Goal: Check status

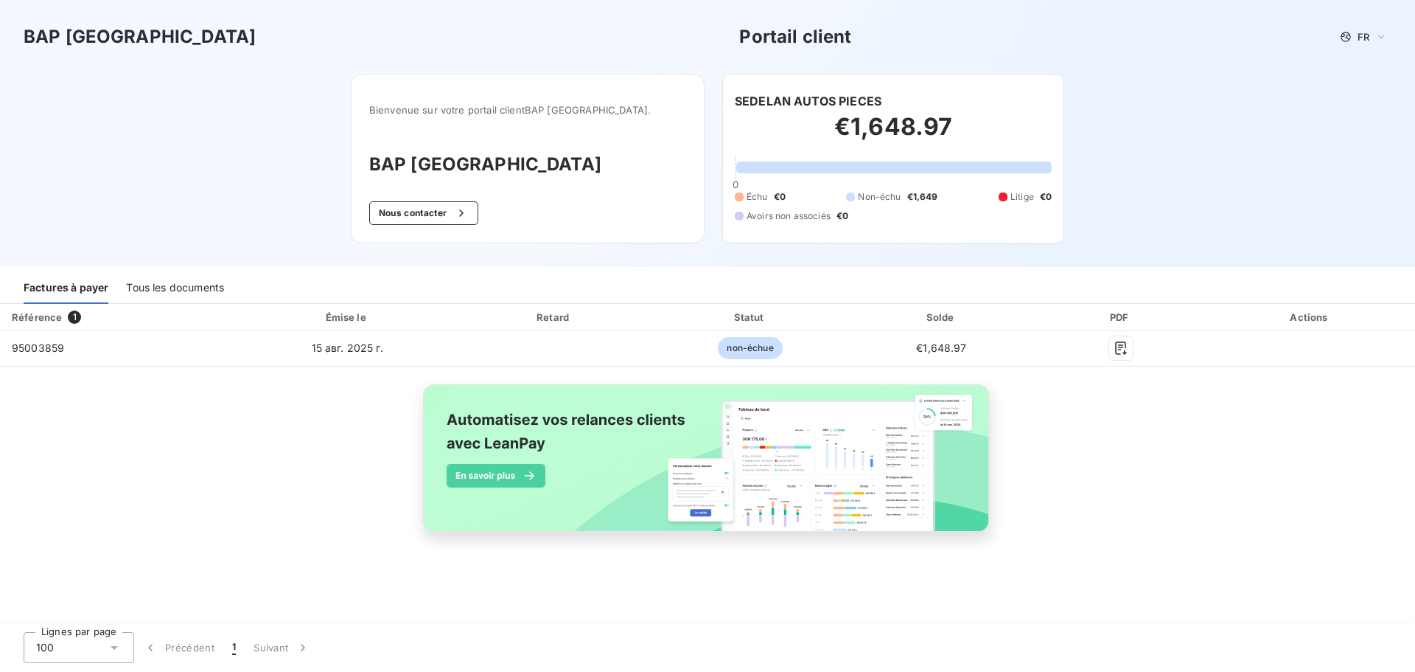
drag, startPoint x: 554, startPoint y: 154, endPoint x: 582, endPoint y: 153, distance: 27.3
click at [555, 153] on h3 "BAP [GEOGRAPHIC_DATA]" at bounding box center [527, 164] width 317 height 27
click at [881, 172] on div at bounding box center [893, 167] width 315 height 12
click at [834, 207] on div "Échu €0 Non-échu €1,649 Litige €0 Avoirs non associés €0" at bounding box center [893, 206] width 317 height 32
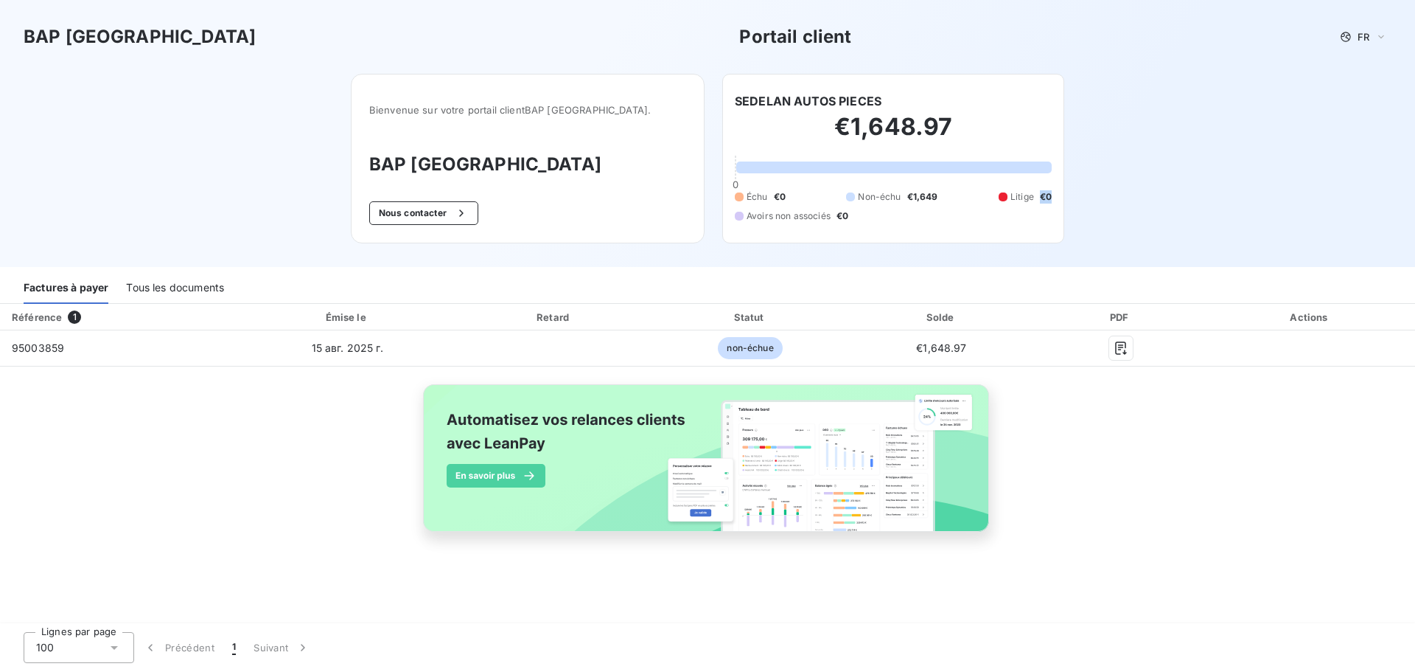
click at [834, 207] on div "Échu €0 Non-échu €1,649 Litige €0 Avoirs non associés €0" at bounding box center [893, 206] width 317 height 32
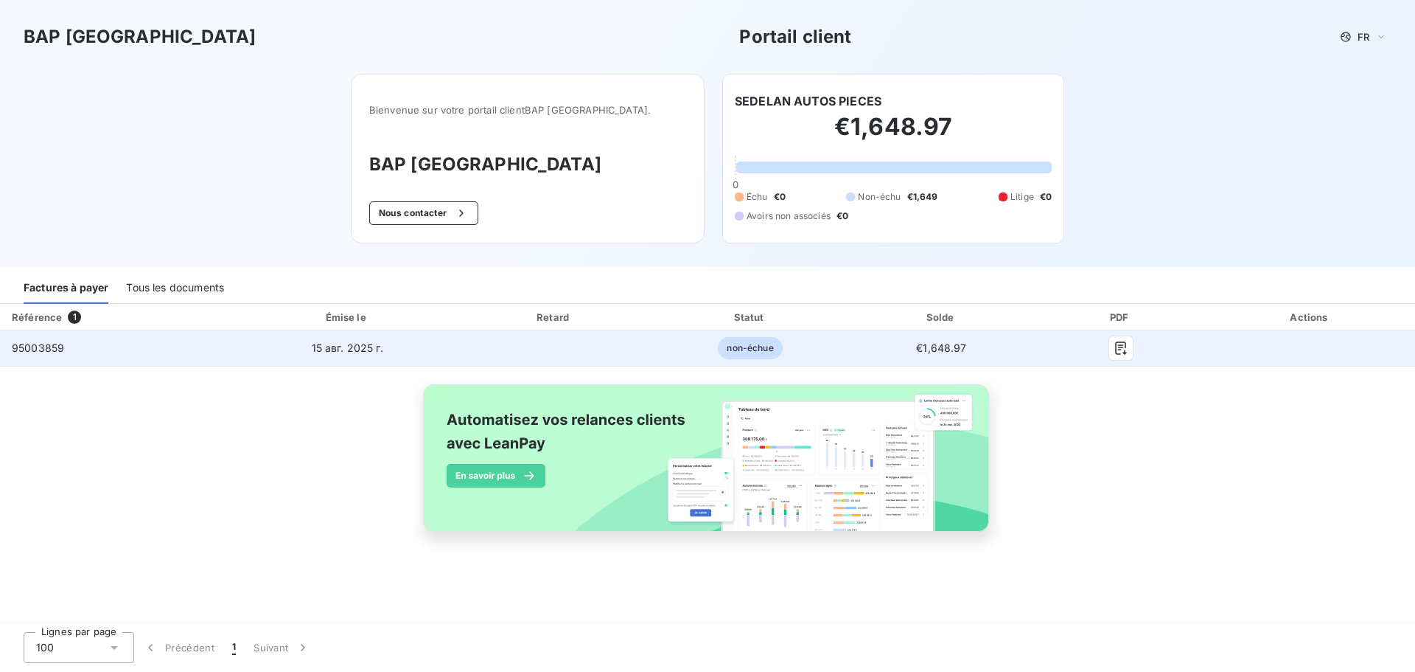
click at [754, 352] on span "non-échue" at bounding box center [750, 348] width 64 height 22
click at [1118, 346] on icon "button" at bounding box center [1120, 347] width 11 height 13
